Goal: Transaction & Acquisition: Obtain resource

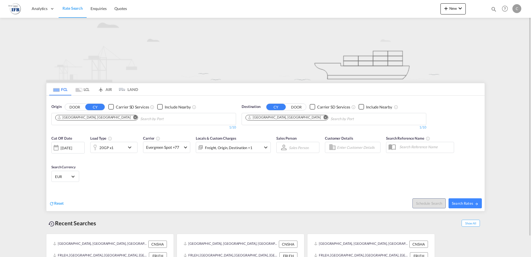
click at [133, 117] on md-icon "Remove" at bounding box center [135, 117] width 4 height 4
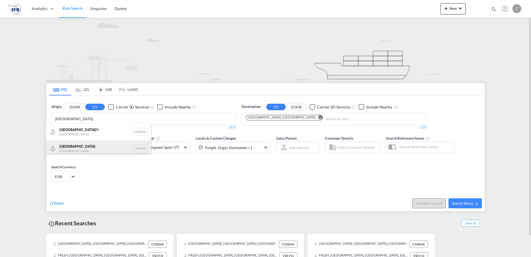
type input "[GEOGRAPHIC_DATA]"
click at [79, 147] on div "Qingdao China CNTAO" at bounding box center [99, 148] width 106 height 17
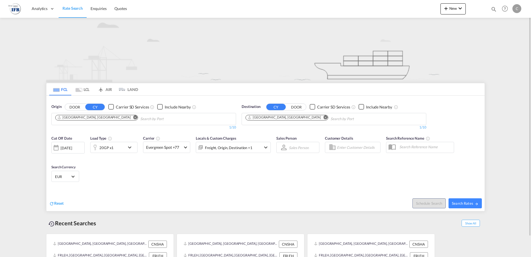
click at [130, 148] on md-icon "icon-chevron-down" at bounding box center [130, 147] width 9 height 7
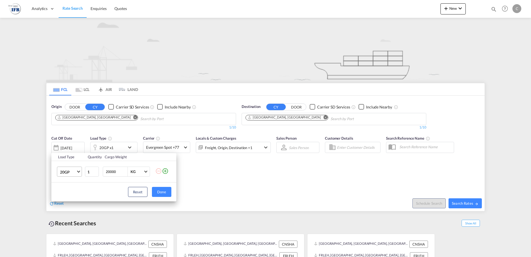
click at [77, 171] on span "Choose: \a20GP" at bounding box center [78, 170] width 3 height 3
click at [66, 199] on div "40HC" at bounding box center [65, 198] width 10 height 6
click at [164, 193] on button "Done" at bounding box center [161, 192] width 19 height 10
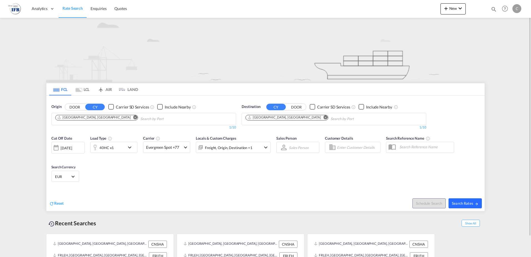
click at [469, 202] on span "Search Rates" at bounding box center [465, 203] width 27 height 4
type input "CNTAO to FRLEH / [DATE]"
